Goal: Task Accomplishment & Management: Manage account settings

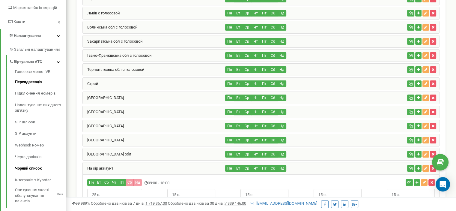
scroll to position [180, 0]
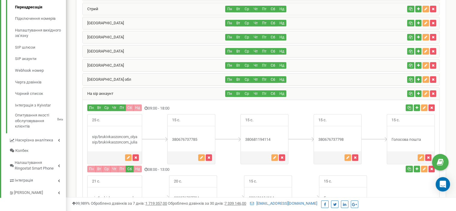
click at [166, 95] on div "На sip аккаунт" at bounding box center [154, 94] width 143 height 12
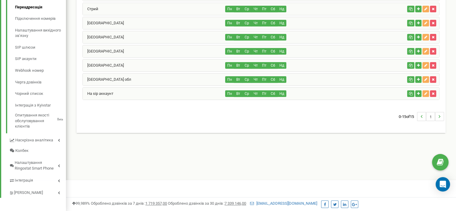
click at [177, 89] on div "На sip аккаунт" at bounding box center [154, 94] width 143 height 12
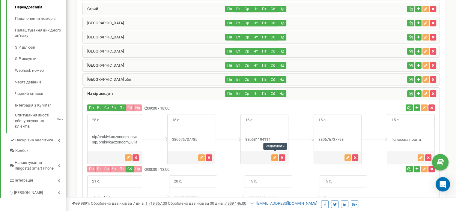
click at [275, 156] on icon "button" at bounding box center [274, 158] width 3 height 4
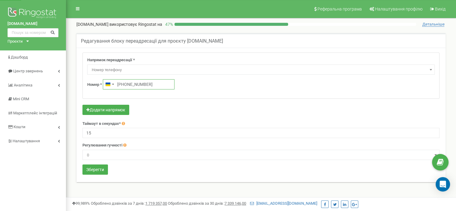
drag, startPoint x: 147, startPoint y: 83, endPoint x: 128, endPoint y: 83, distance: 18.3
click at [128, 83] on input "[PHONE_NUMBER]" at bounding box center [139, 84] width 72 height 10
type input "[PHONE_NUMBER]"
click at [96, 168] on button "Зберегти" at bounding box center [94, 169] width 25 height 10
type input "+380 68 119 4114"
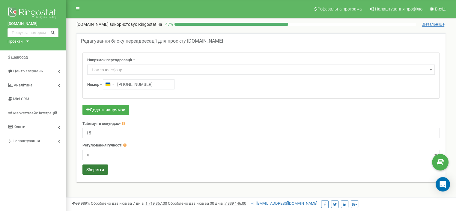
click at [96, 171] on button "Зберегти" at bounding box center [94, 169] width 25 height 10
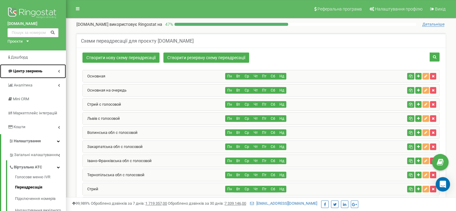
click at [28, 74] on span "Центр звернень" at bounding box center [24, 71] width 35 height 6
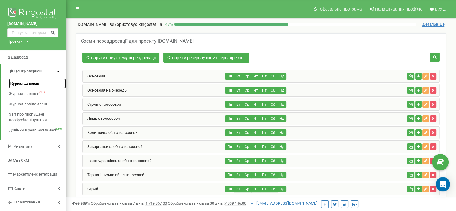
click at [31, 84] on span "Журнал дзвінків" at bounding box center [24, 84] width 30 height 6
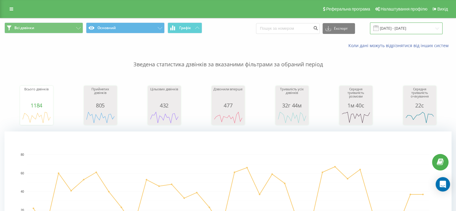
click at [395, 28] on input "[DATE] - [DATE]" at bounding box center [406, 28] width 73 height 12
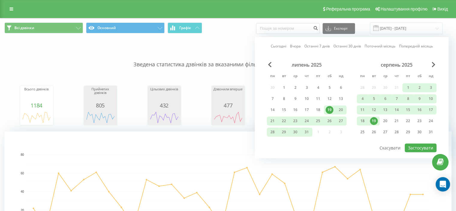
click at [374, 120] on div "19" at bounding box center [374, 121] width 8 height 8
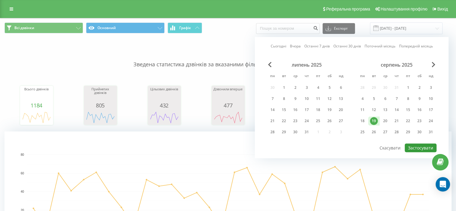
click at [415, 146] on button "Застосувати" at bounding box center [421, 147] width 32 height 9
type input "19.08.2025 - 19.08.2025"
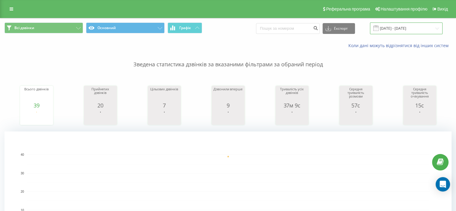
click at [409, 28] on input "19.08.2025 - 19.08.2025" at bounding box center [406, 28] width 73 height 12
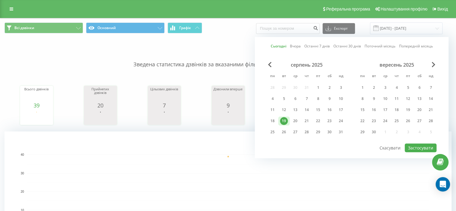
click at [285, 118] on div "19" at bounding box center [284, 121] width 8 height 8
click at [176, 148] on rect "A chart." at bounding box center [227, 191] width 447 height 120
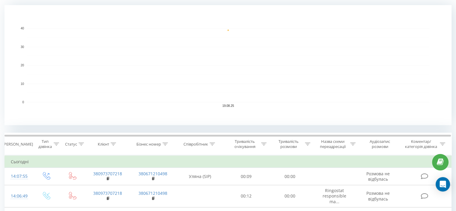
scroll to position [90, 0]
